Goal: Information Seeking & Learning: Understand process/instructions

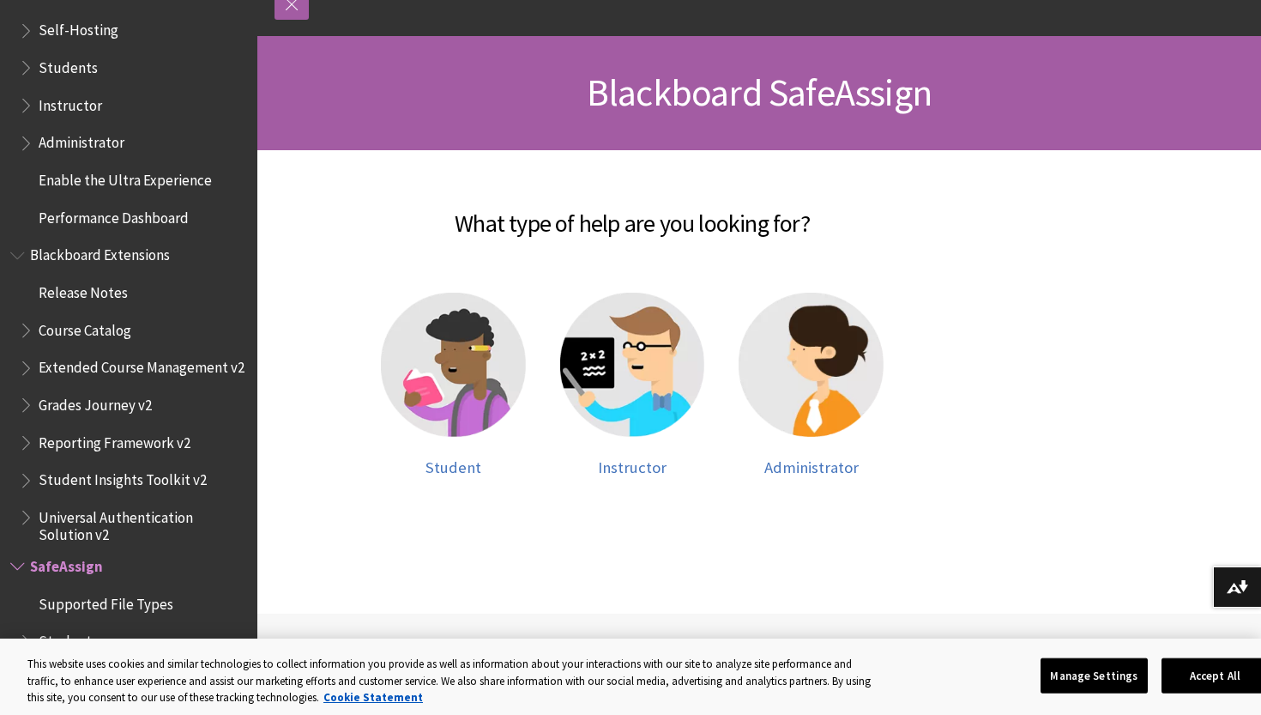
scroll to position [238, 0]
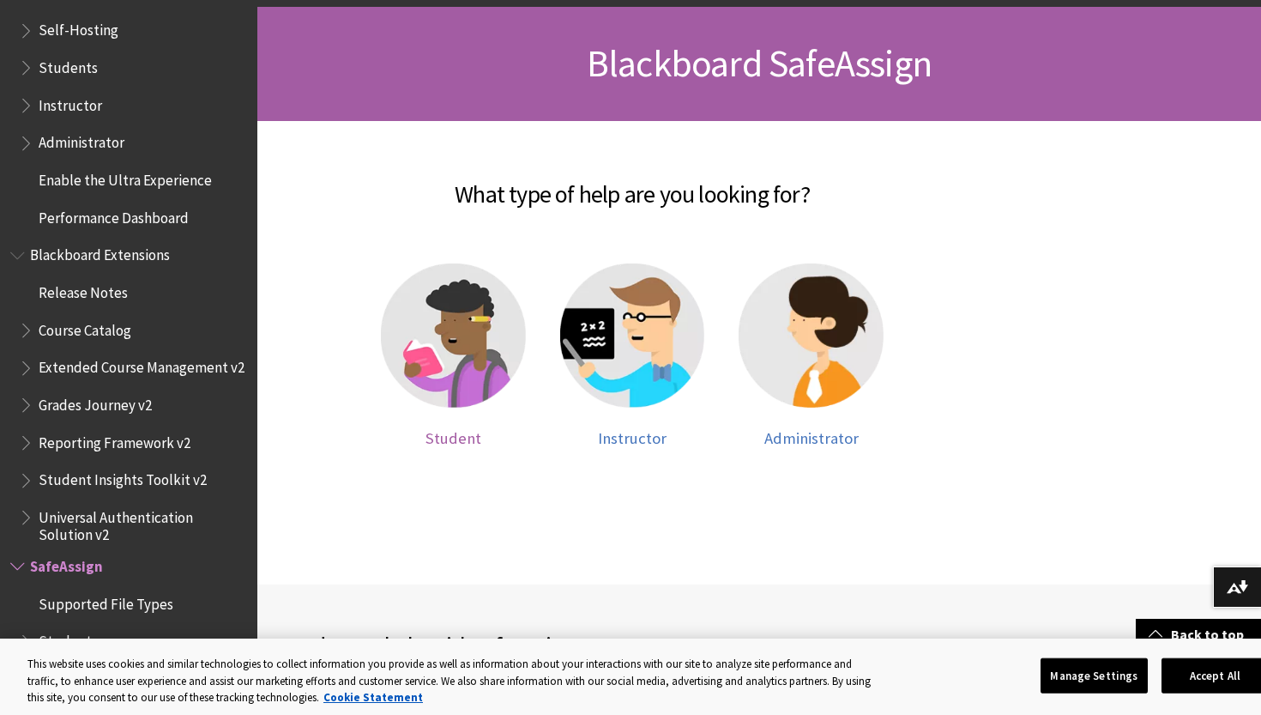
click at [450, 351] on img at bounding box center [453, 335] width 145 height 145
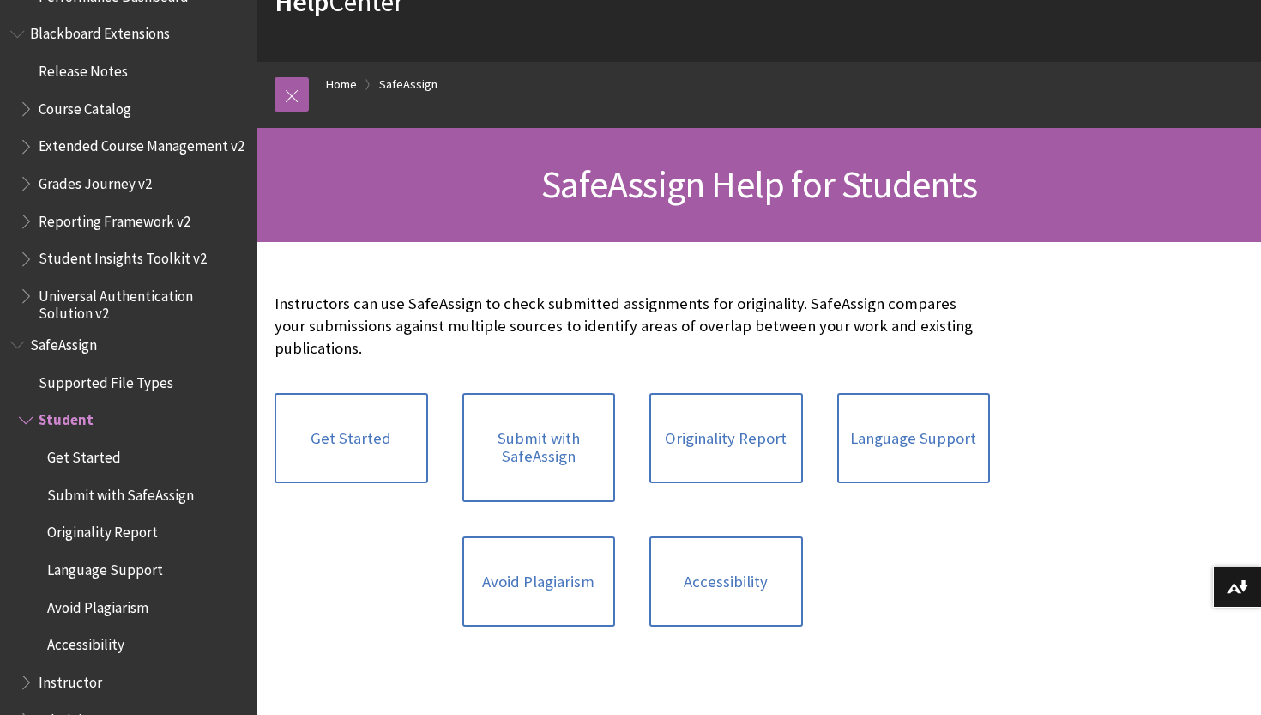
scroll to position [155, 0]
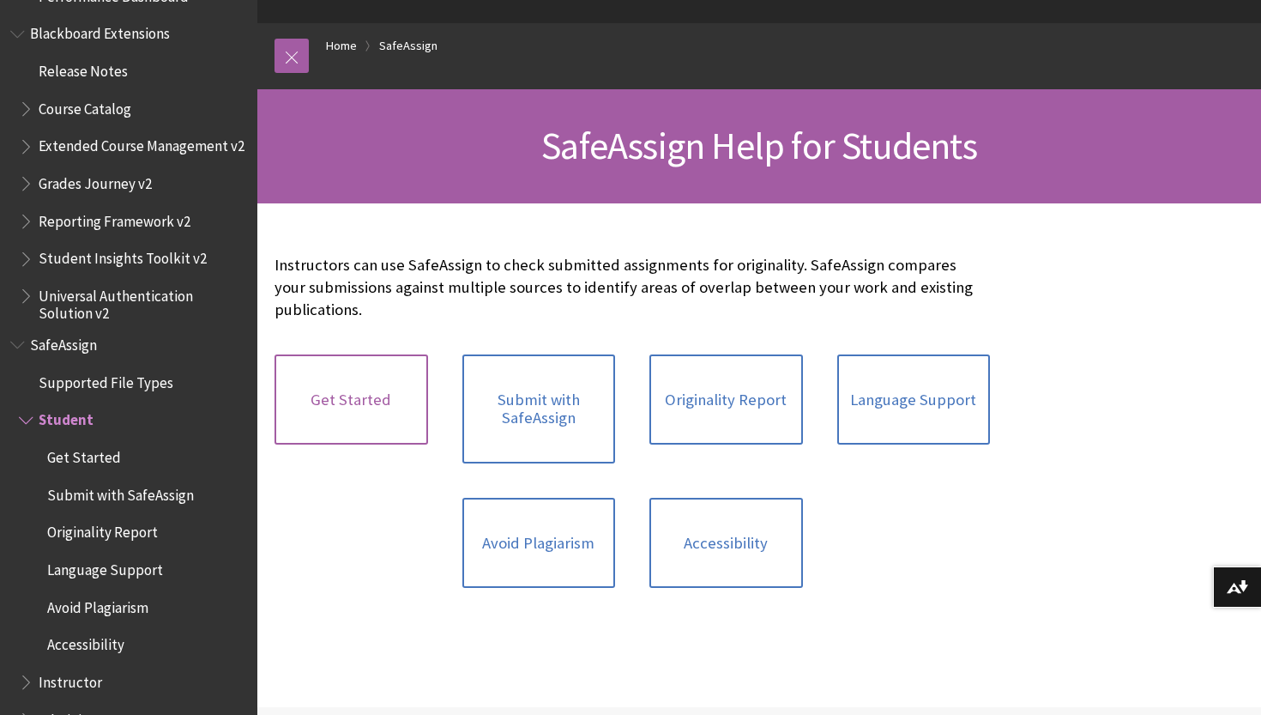
click at [408, 414] on link "Get Started" at bounding box center [352, 399] width 154 height 91
click at [557, 433] on link "Submit with SafeAssign" at bounding box center [539, 408] width 154 height 109
click at [710, 426] on link "Originality Report" at bounding box center [726, 399] width 154 height 91
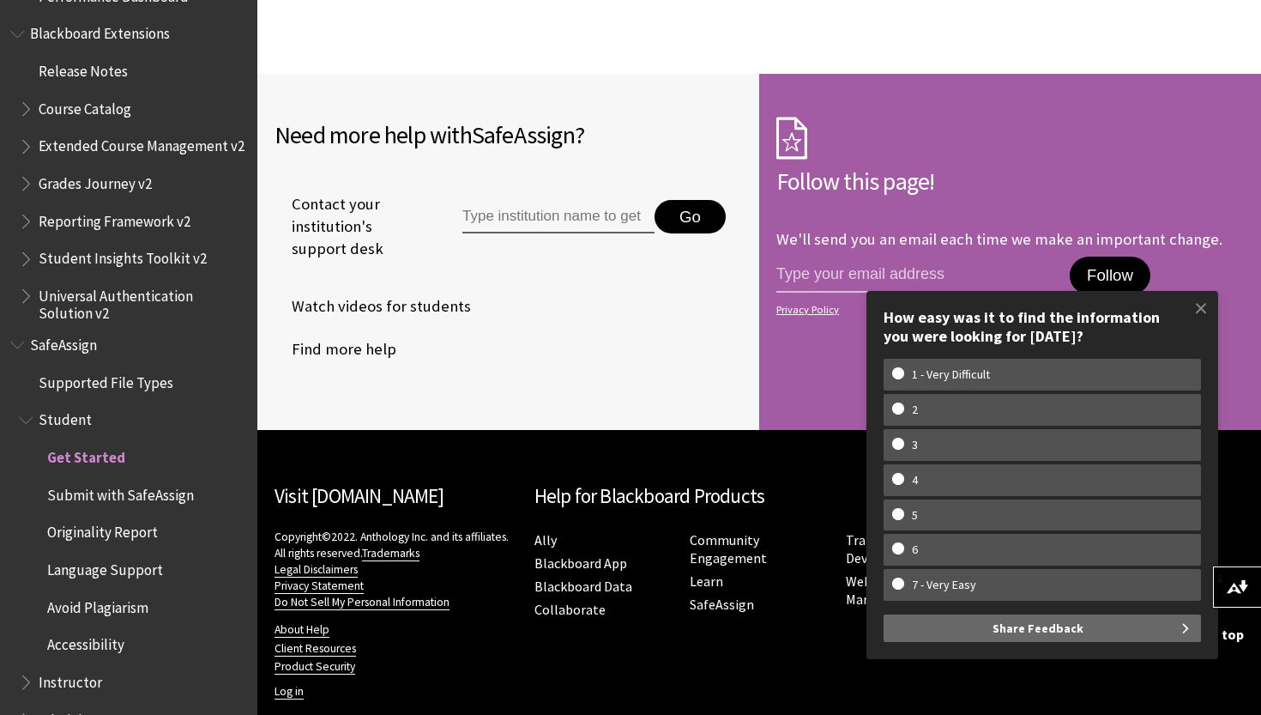
scroll to position [1659, 0]
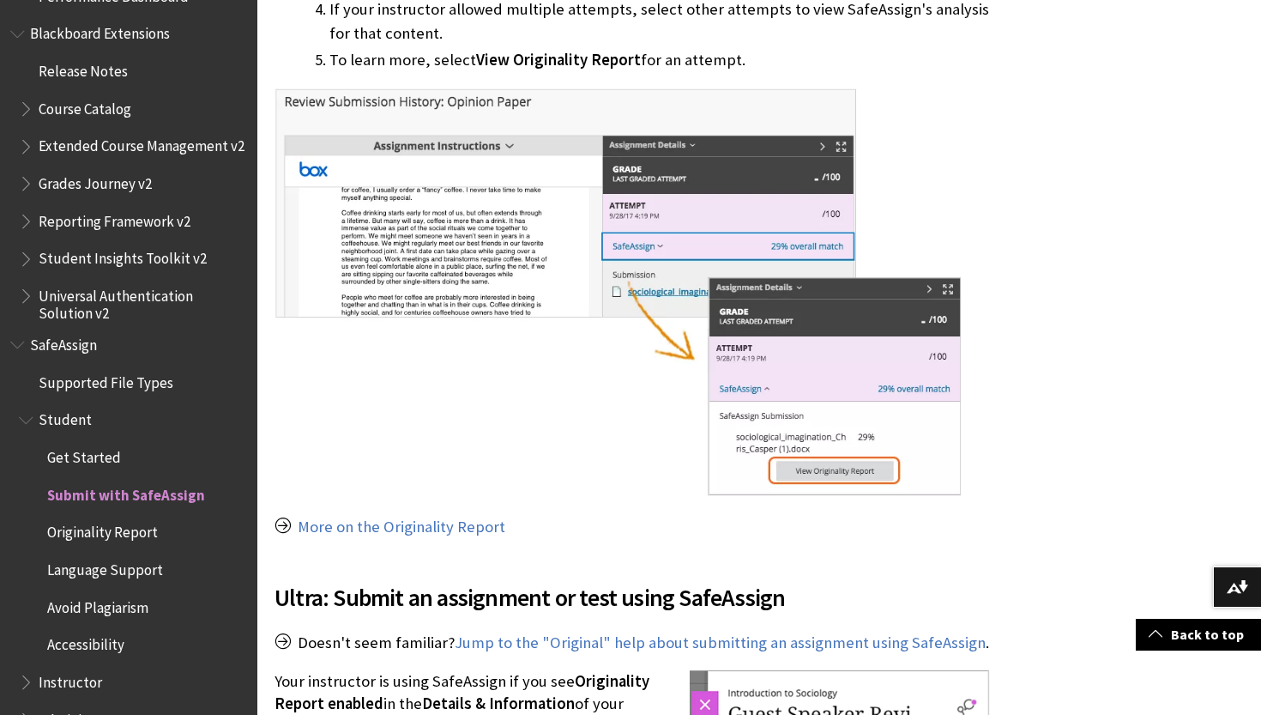
scroll to position [1477, 0]
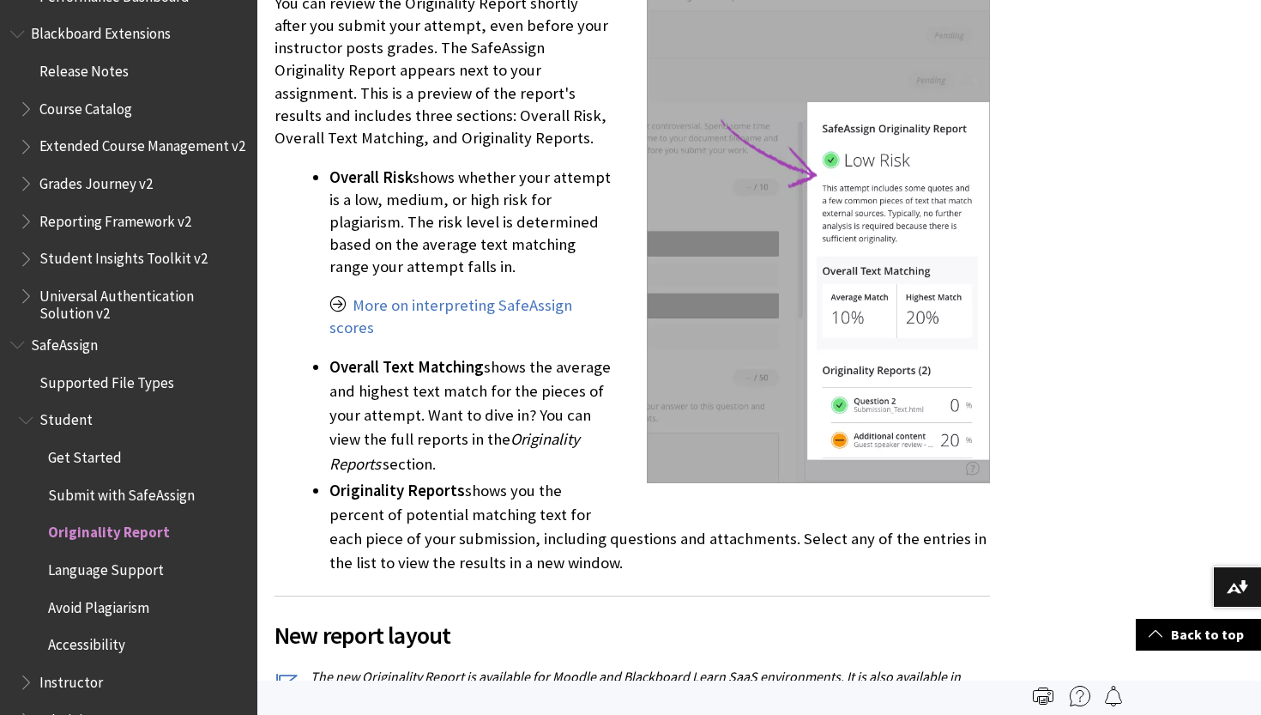
scroll to position [1822, 0]
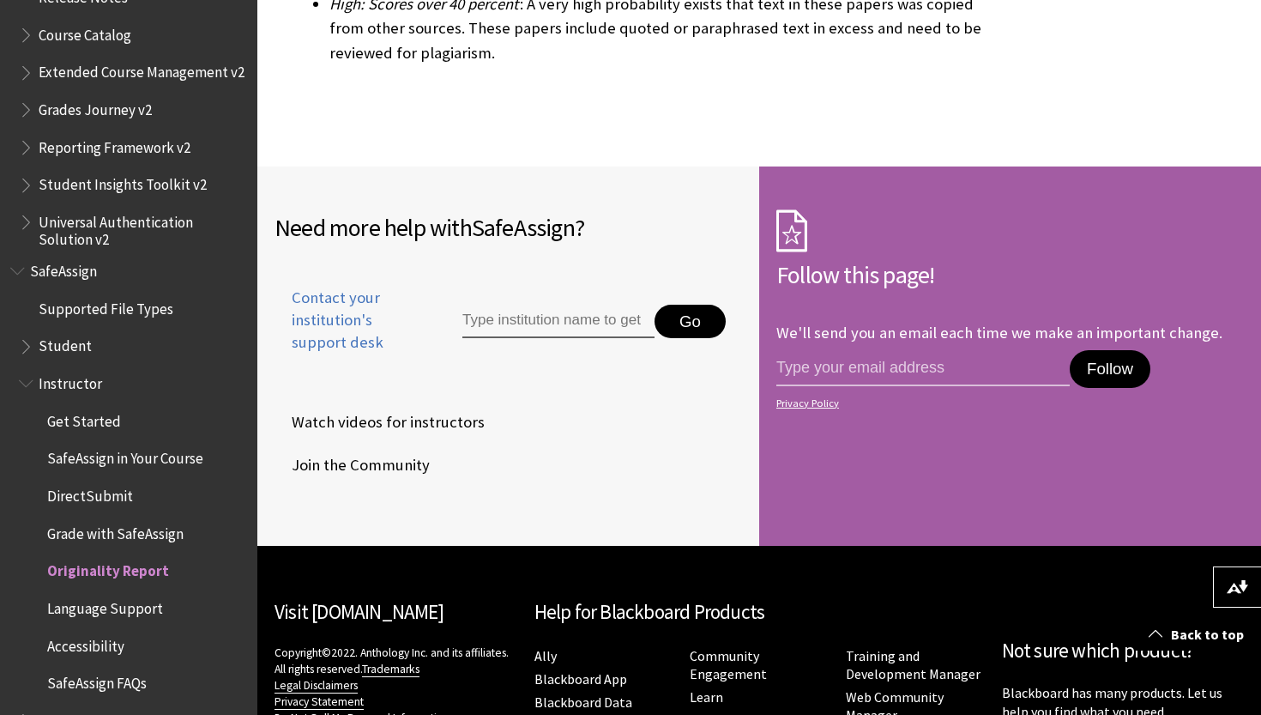
scroll to position [5587, 0]
